Goal: Transaction & Acquisition: Book appointment/travel/reservation

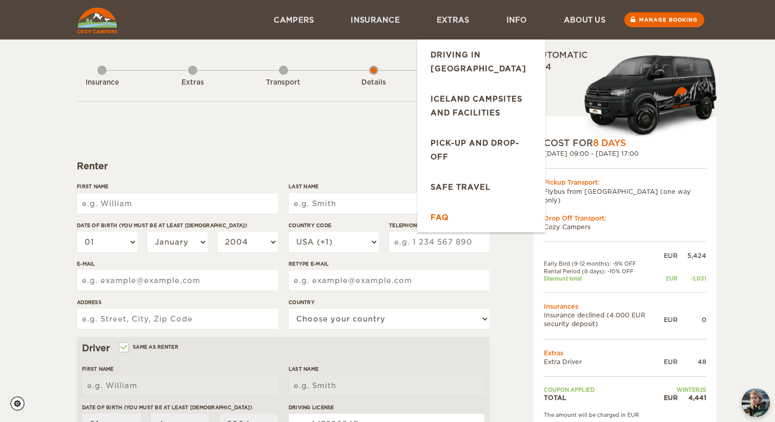
click at [442, 204] on link "FAQ" at bounding box center [481, 217] width 128 height 30
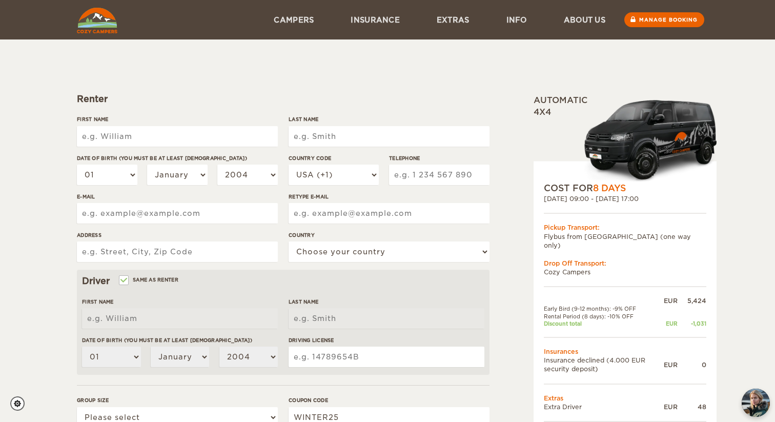
scroll to position [61, 0]
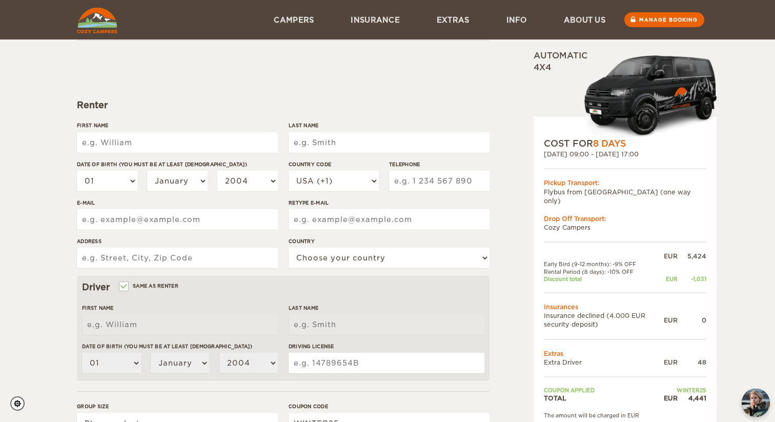
click at [167, 141] on input "First Name" at bounding box center [177, 142] width 201 height 20
type input "[PERSON_NAME]"
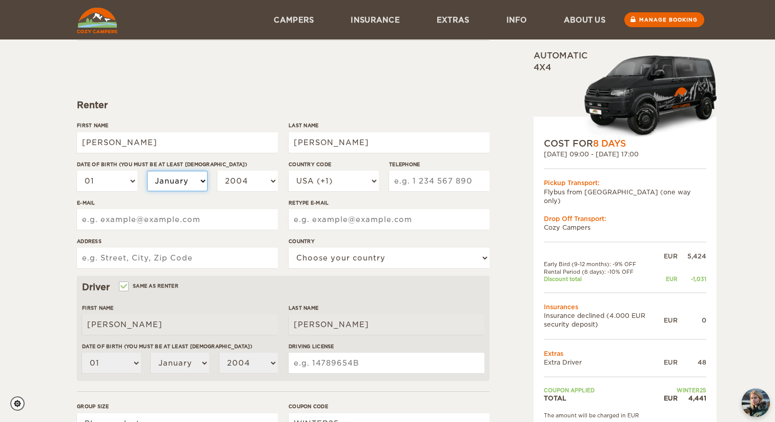
click at [173, 182] on select "January February March April May June July August September October November De…" at bounding box center [177, 181] width 60 height 20
select select "12"
click at [147, 171] on select "January February March April May June July August September October November De…" at bounding box center [177, 181] width 60 height 20
select select "12"
click at [240, 184] on select "2004 2003 2002 2001 2000 1999 1998 1997 1996 1995 1994 1993 1992 1991 1990 1989…" at bounding box center [247, 181] width 60 height 20
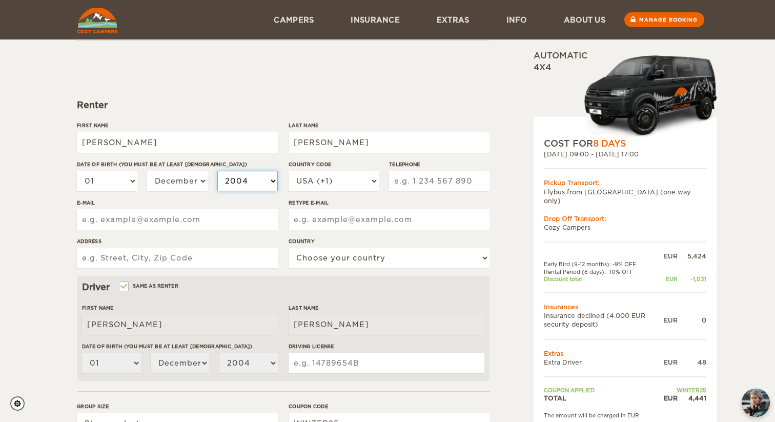
select select "1990"
click at [217, 171] on select "2004 2003 2002 2001 2000 1999 1998 1997 1996 1995 1994 1993 1992 1991 1990 1989…" at bounding box center [247, 181] width 60 height 20
select select "1990"
click at [186, 224] on input "E-mail" at bounding box center [177, 219] width 201 height 20
type input "[EMAIL_ADDRESS][DOMAIN_NAME]"
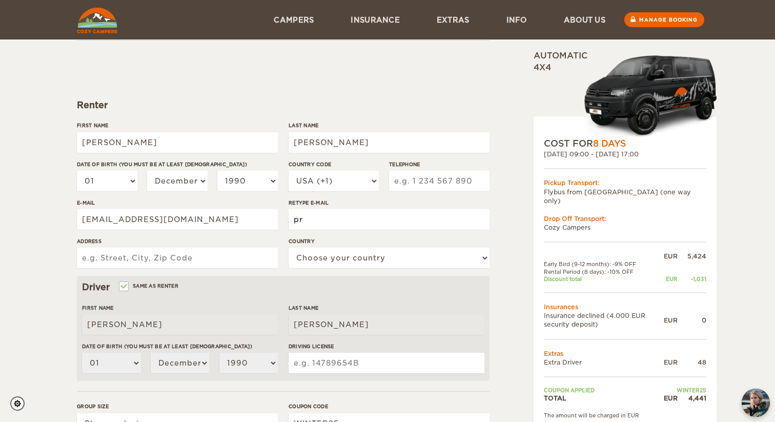
type input "p"
type input "[EMAIL_ADDRESS][DOMAIN_NAME]"
click at [91, 255] on input "Address" at bounding box center [177, 257] width 201 height 20
type input "[STREET_ADDRESS][PERSON_NAME]"
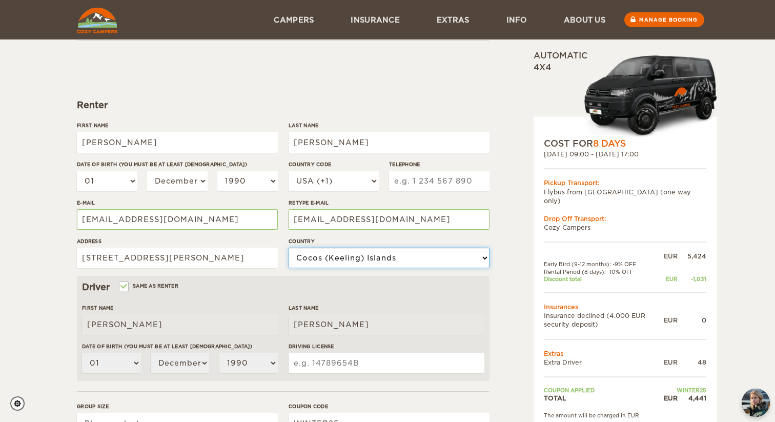
click at [313, 258] on select "Choose your country [GEOGRAPHIC_DATA] [GEOGRAPHIC_DATA] [GEOGRAPHIC_DATA] [GEOG…" at bounding box center [388, 257] width 201 height 20
select select "222"
click at [288, 247] on select "Choose your country [GEOGRAPHIC_DATA] [GEOGRAPHIC_DATA] [GEOGRAPHIC_DATA] [GEOG…" at bounding box center [388, 257] width 201 height 20
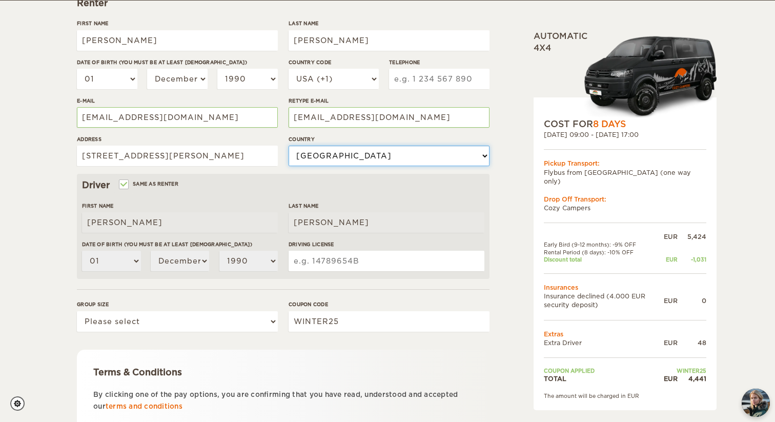
scroll to position [177, 0]
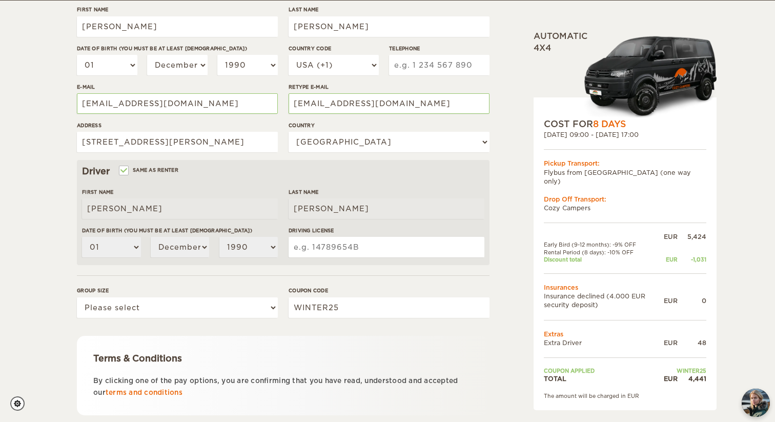
click at [346, 245] on input "Driving License" at bounding box center [386, 247] width 196 height 20
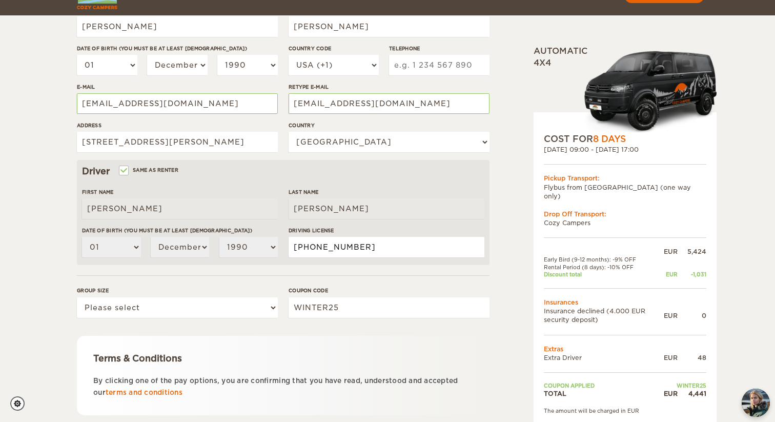
scroll to position [245, 0]
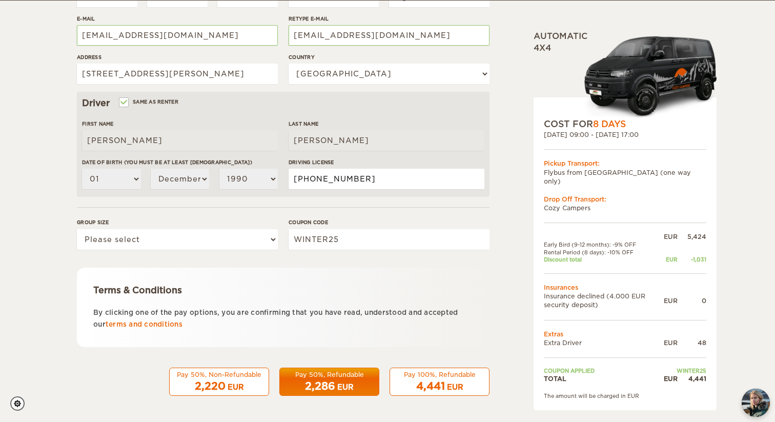
type input "[PHONE_NUMBER]"
click at [267, 243] on select "Please select 1 2" at bounding box center [177, 239] width 201 height 20
select select "2"
click at [77, 229] on select "Please select 1 2" at bounding box center [177, 239] width 201 height 20
click at [336, 228] on div "Coupon code WINTER25" at bounding box center [388, 237] width 201 height 38
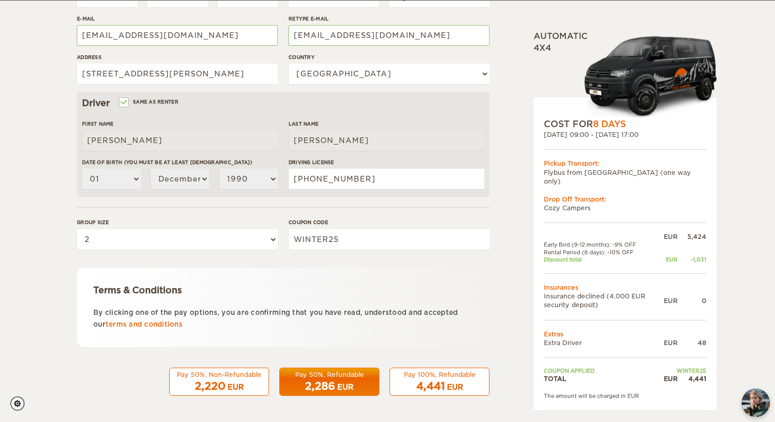
click at [349, 388] on div "EUR" at bounding box center [345, 387] width 16 height 10
type input "[PHONE_NUMBER]"
click at [333, 377] on div "Pay 50%, Refundable" at bounding box center [329, 374] width 87 height 9
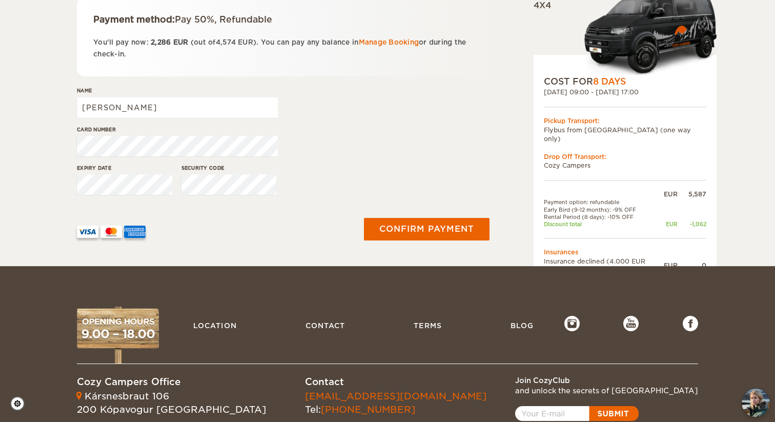
scroll to position [191, 0]
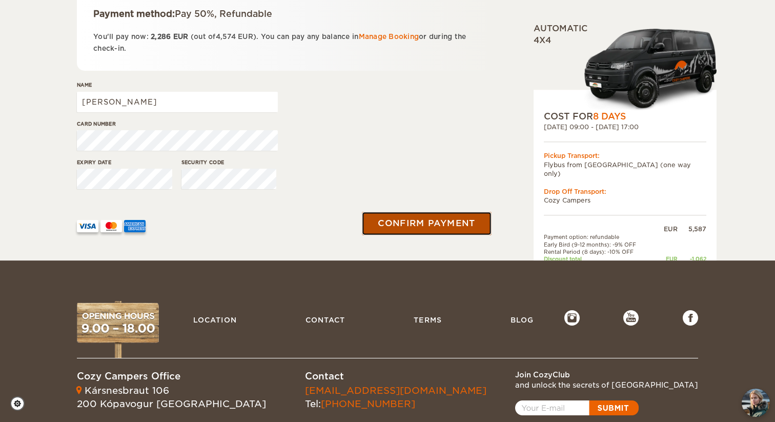
click at [417, 227] on button "Confirm payment" at bounding box center [426, 223] width 129 height 23
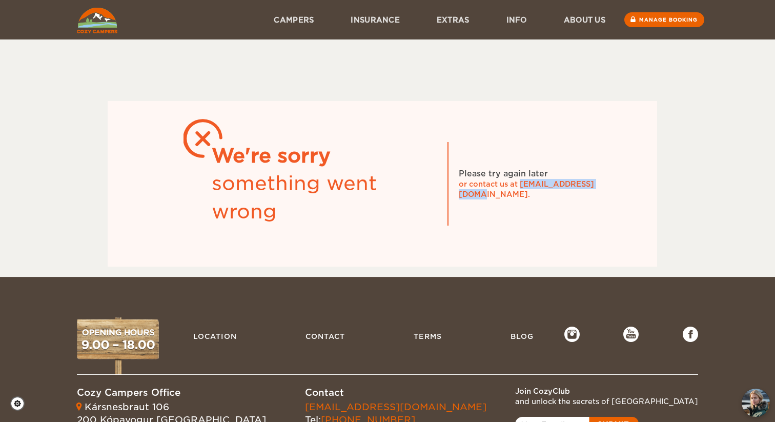
drag, startPoint x: 610, startPoint y: 187, endPoint x: 521, endPoint y: 192, distance: 89.3
click at [521, 192] on div "or contact us at info@cozycampers.is." at bounding box center [536, 189] width 154 height 20
copy div "info@cozycampers.is."
